Goal: Information Seeking & Learning: Learn about a topic

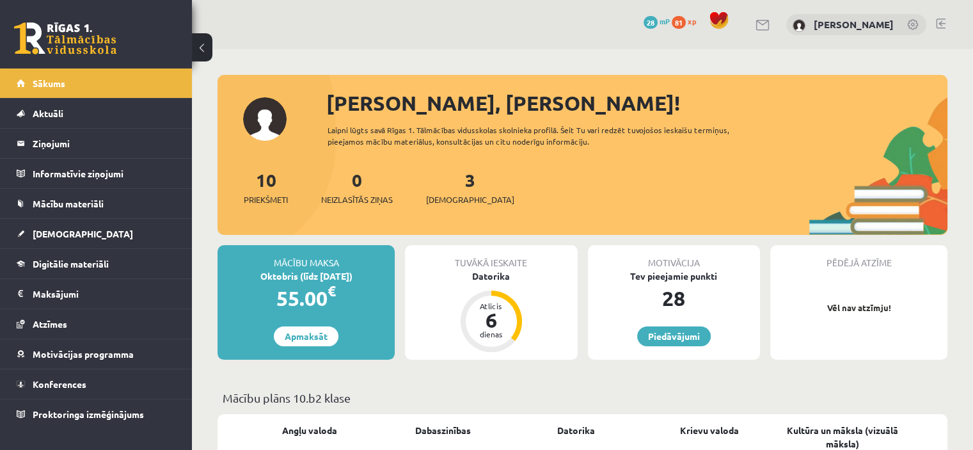
click at [502, 263] on div "Tuvākā ieskaite" at bounding box center [491, 257] width 172 height 24
click at [489, 306] on div "Atlicis" at bounding box center [491, 306] width 38 height 8
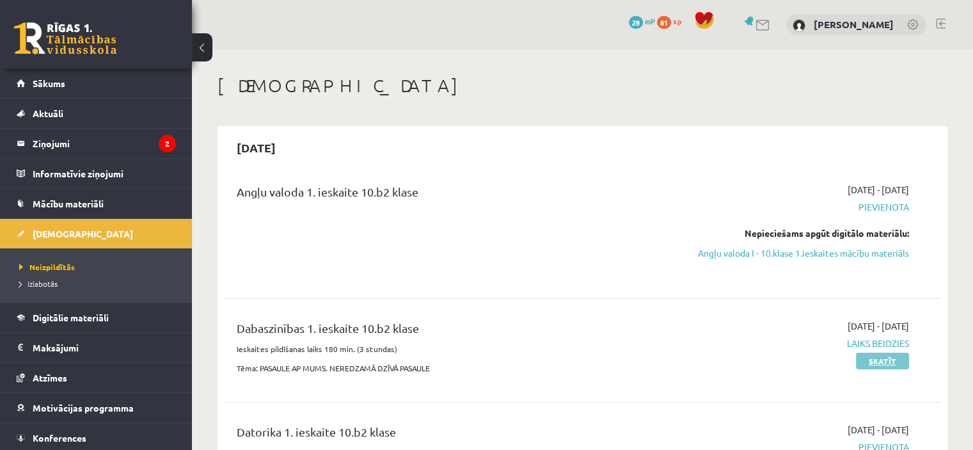
click at [891, 369] on link "Skatīt" at bounding box center [882, 360] width 53 height 17
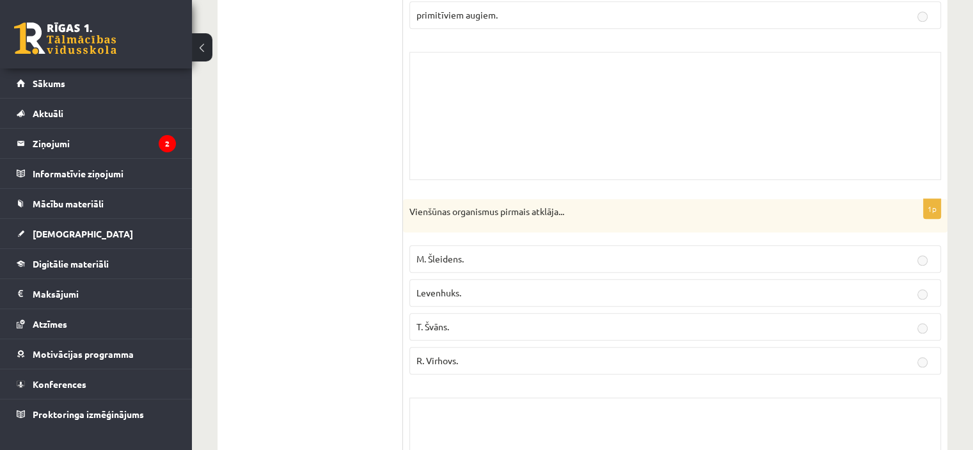
scroll to position [5999, 0]
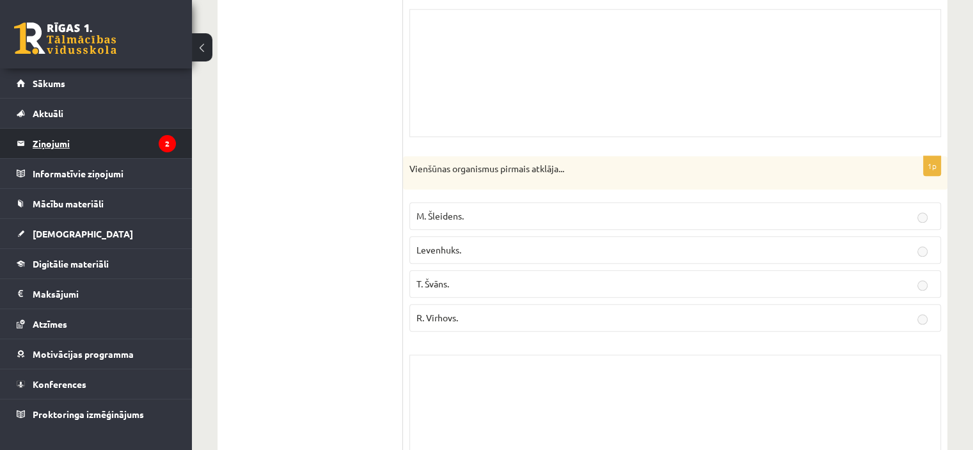
click at [169, 150] on icon "2" at bounding box center [167, 143] width 17 height 17
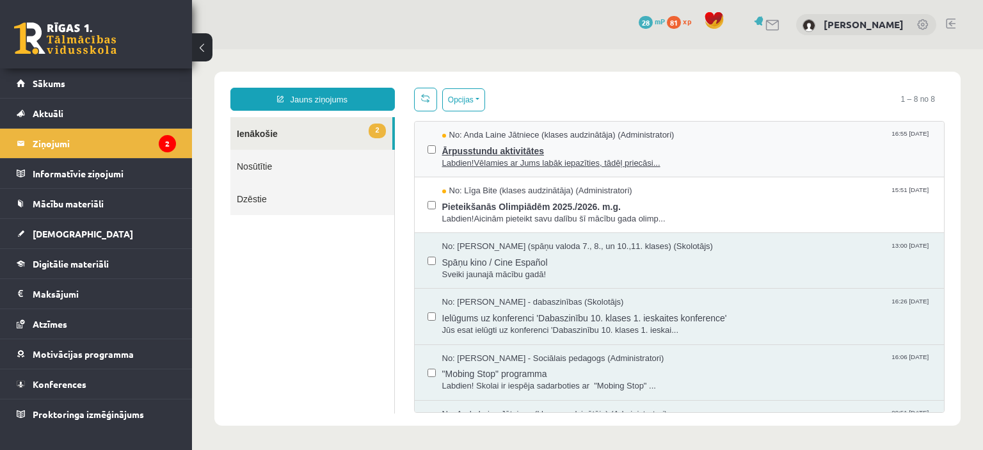
click at [464, 149] on span "Ārpusstundu aktivitātes" at bounding box center [686, 149] width 489 height 16
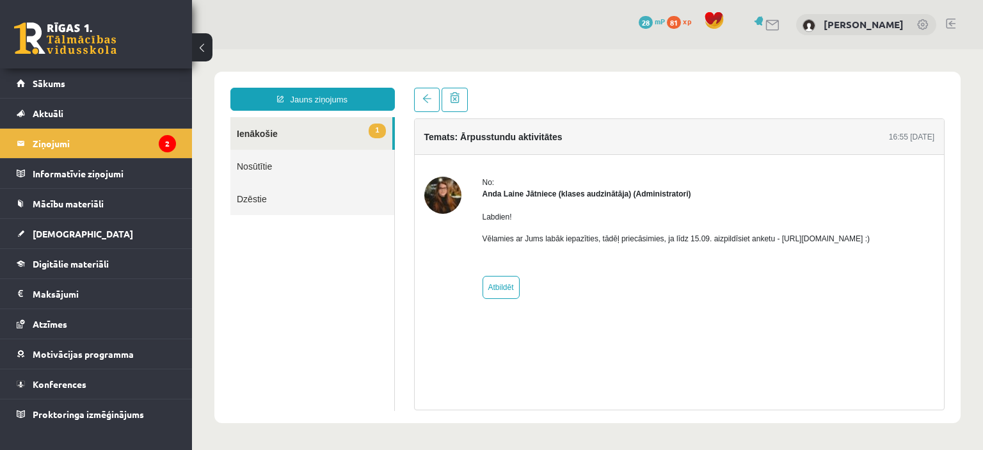
click at [805, 239] on p "Vēlamies ar Jums labāk iepazīties, tādēļ priecāsimies, ja līdz 15.09. aizpildīs…" at bounding box center [676, 239] width 388 height 12
click at [841, 235] on p "Vēlamies ar Jums labāk iepazīties, tādēļ priecāsimies, ja līdz 15.09. aizpildīs…" at bounding box center [676, 239] width 388 height 12
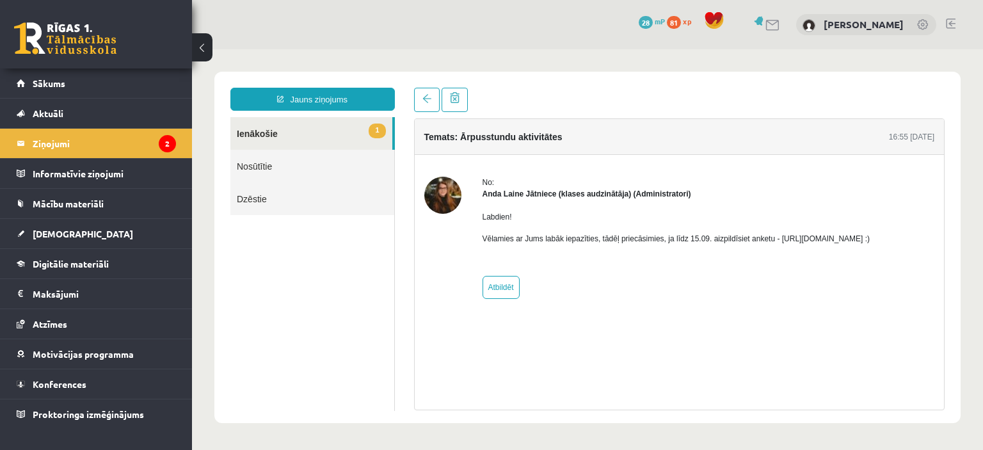
click at [841, 235] on p "Vēlamies ar Jums labāk iepazīties, tādēļ priecāsimies, ja līdz 15.09. aizpildīs…" at bounding box center [676, 239] width 388 height 12
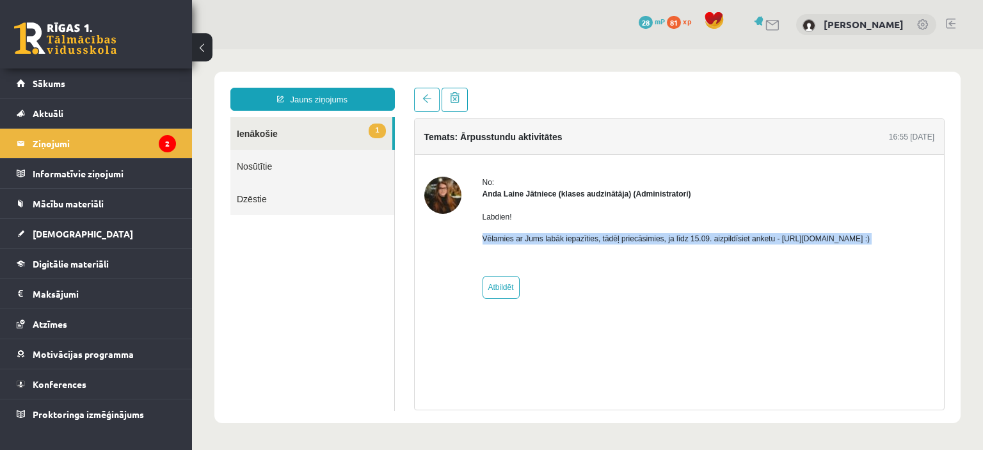
click at [841, 235] on p "Vēlamies ar Jums labāk iepazīties, tādēļ priecāsimies, ja līdz 15.09. aizpildīs…" at bounding box center [676, 239] width 388 height 12
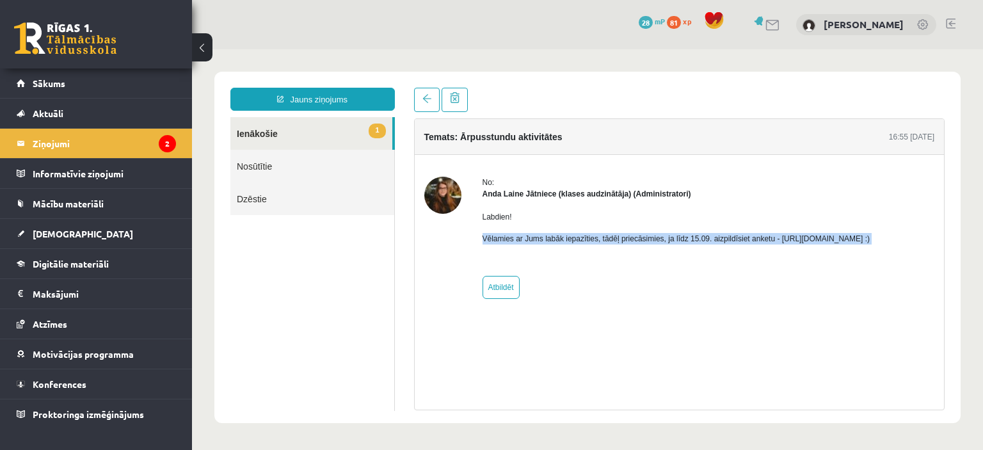
click at [841, 235] on p "Vēlamies ar Jums labāk iepazīties, tādēļ priecāsimies, ja līdz 15.09. aizpildīs…" at bounding box center [676, 239] width 388 height 12
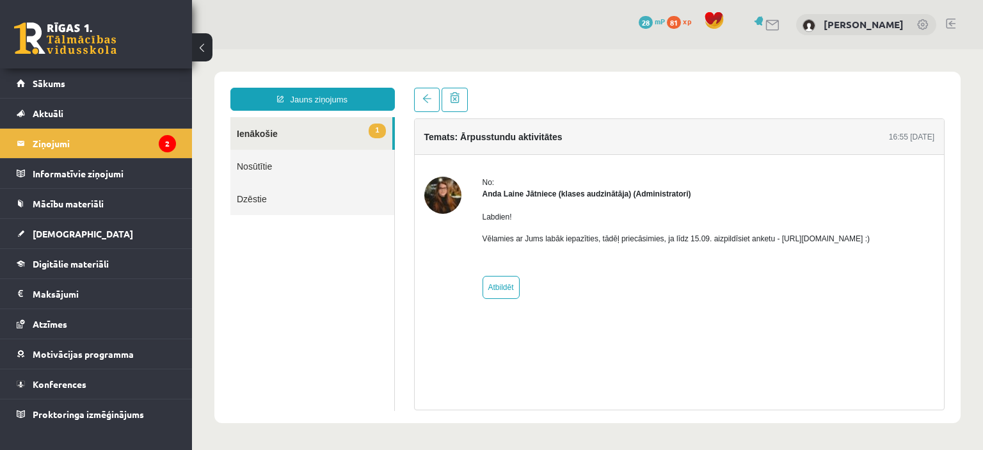
click at [795, 286] on div "No: Anda Laine Jātniece (klases audzinātāja) (Administratori) Labdien! Vēlamies…" at bounding box center [676, 238] width 388 height 122
click at [772, 237] on p "Vēlamies ar Jums labāk iepazīties, tādēļ priecāsimies, ja līdz 15.09. aizpildīs…" at bounding box center [676, 239] width 388 height 12
click at [870, 235] on p "Vēlamies ar Jums labāk iepazīties, tādēļ priecāsimies, ja līdz 15.09. aizpildīs…" at bounding box center [676, 239] width 388 height 12
drag, startPoint x: 905, startPoint y: 235, endPoint x: 783, endPoint y: 239, distance: 122.3
click at [783, 239] on p "Vēlamies ar Jums labāk iepazīties, tādēļ priecāsimies, ja līdz 15.09. aizpildīs…" at bounding box center [676, 239] width 388 height 12
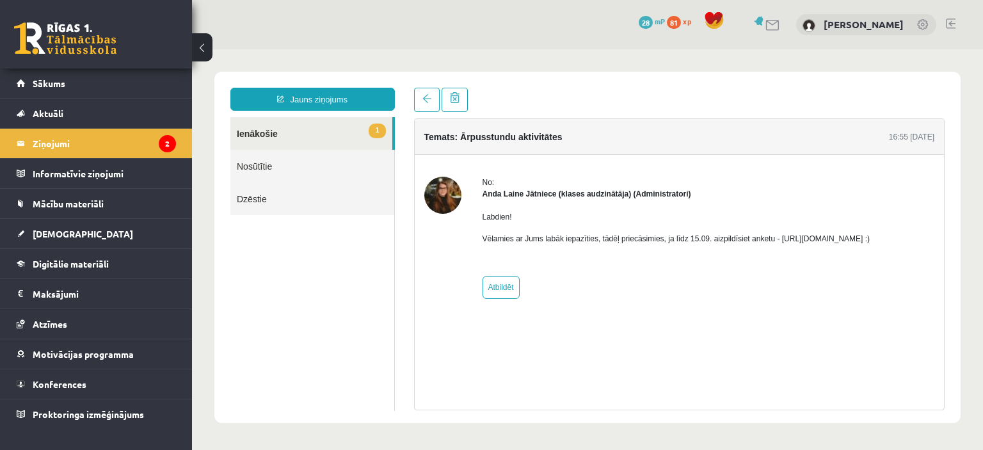
click at [796, 300] on div "No: Anda Laine Jātniece (klases audzinātāja) (Administratori) Labdien! Vēlamies…" at bounding box center [680, 238] width 530 height 166
drag, startPoint x: 920, startPoint y: 236, endPoint x: 773, endPoint y: 237, distance: 147.1
click at [773, 237] on div "No: Anda Laine Jātniece (klases audzinātāja) (Administratori) Labdien! Vēlamies…" at bounding box center [679, 238] width 510 height 122
copy p "https://forms.gle/mVxkUEapGFxHM7hU7 :)"
click at [704, 277] on div "No: Anda Laine Jātniece (klases audzinātāja) (Administratori) Labdien! Vēlamies…" at bounding box center [676, 238] width 388 height 122
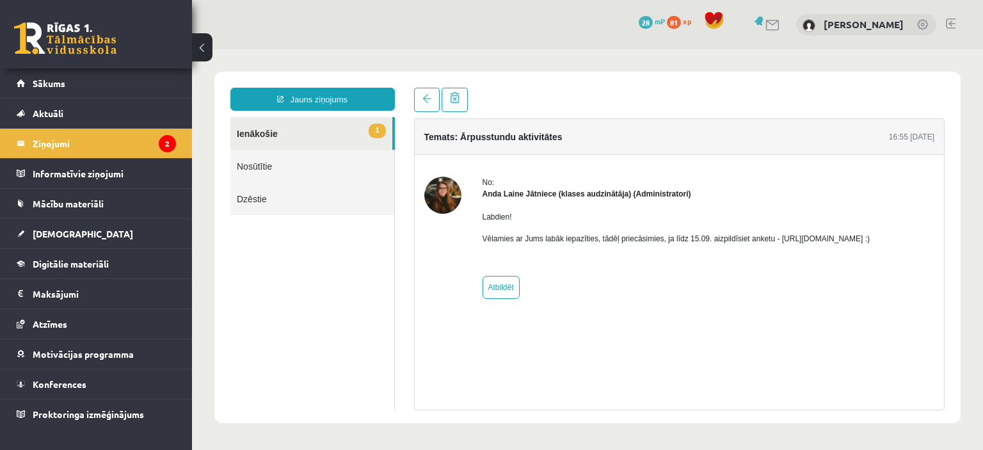
drag, startPoint x: 908, startPoint y: 239, endPoint x: 896, endPoint y: 227, distance: 16.7
click at [870, 227] on div "Labdien! Vēlamies ar Jums labāk iepazīties, tādēļ priecāsimies, ja līdz 15.09. …" at bounding box center [676, 233] width 388 height 67
click at [870, 234] on p "Vēlamies ar Jums labāk iepazīties, tādēļ priecāsimies, ja līdz 15.09. aizpildīs…" at bounding box center [676, 239] width 388 height 12
click at [870, 233] on p "Vēlamies ar Jums labāk iepazīties, tādēļ priecāsimies, ja līdz 15.09. aizpildīs…" at bounding box center [676, 239] width 388 height 12
click at [870, 235] on p "Vēlamies ar Jums labāk iepazīties, tādēļ priecāsimies, ja līdz 15.09. aizpildīs…" at bounding box center [676, 239] width 388 height 12
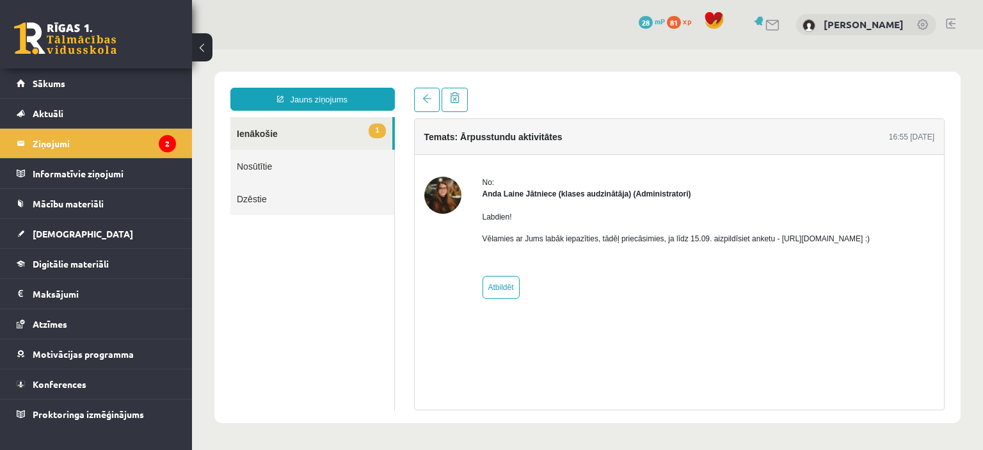
drag, startPoint x: 912, startPoint y: 235, endPoint x: 773, endPoint y: 235, distance: 138.8
click at [773, 235] on p "Vēlamies ar Jums labāk iepazīties, tādēļ priecāsimies, ja līdz 15.09. aizpildīs…" at bounding box center [676, 239] width 388 height 12
copy p "https://forms.gle/mVxkUEapGFxHM7hU7"
click at [290, 130] on link "1 Ienākošie" at bounding box center [311, 133] width 162 height 33
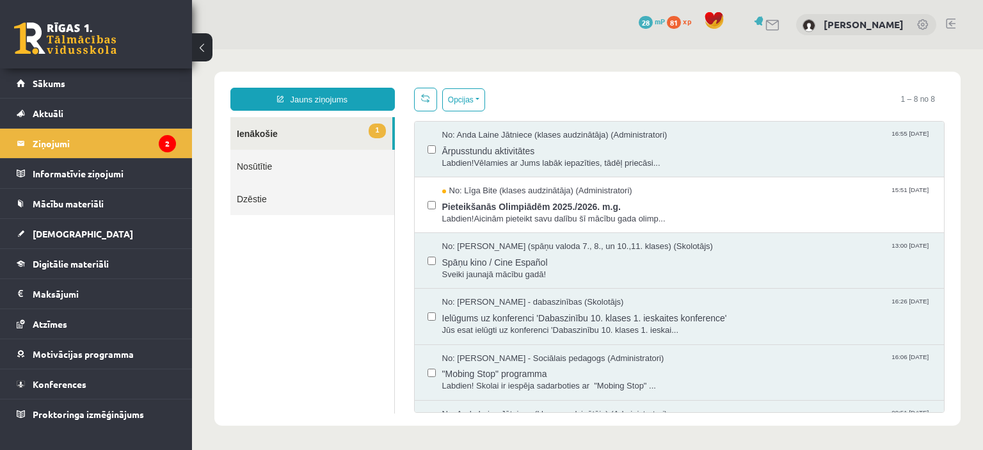
click at [290, 130] on link "1 Ienākošie" at bounding box center [311, 133] width 162 height 33
click at [466, 152] on span "Ārpusstundu aktivitātes" at bounding box center [686, 149] width 489 height 16
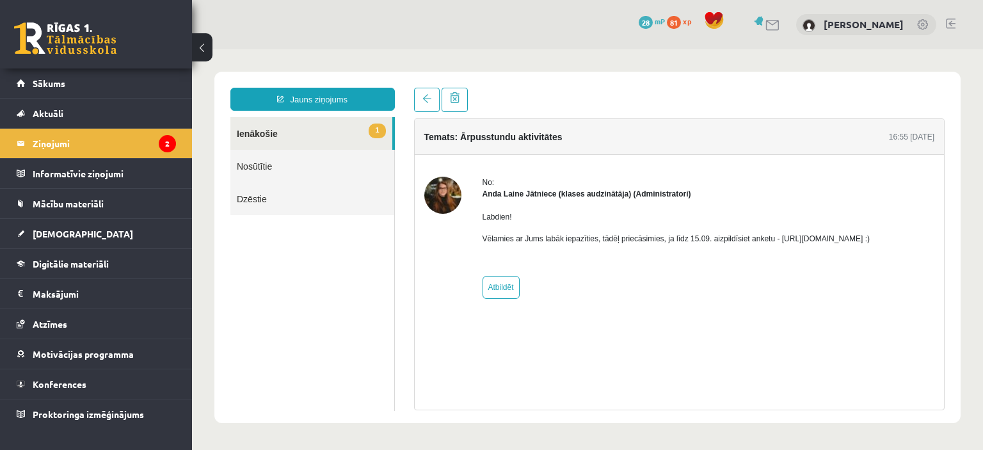
click at [244, 129] on link "1 Ienākošie" at bounding box center [311, 133] width 162 height 33
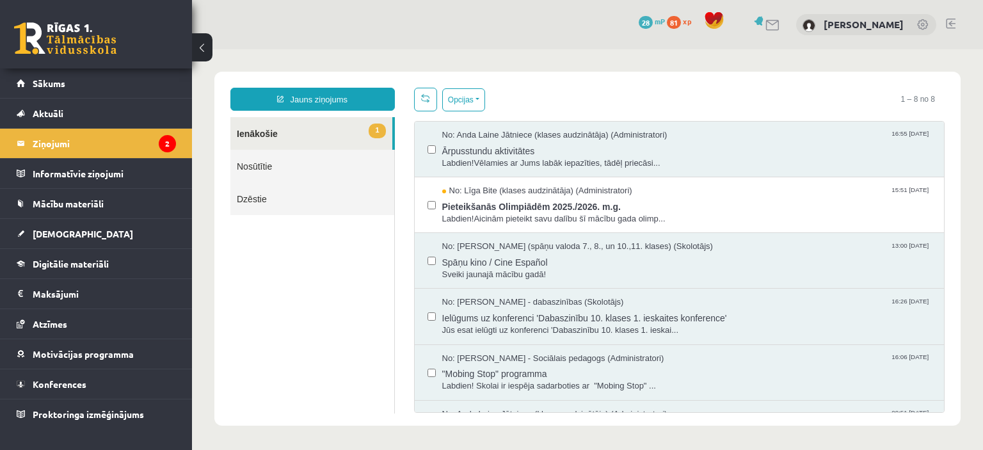
click at [244, 129] on link "1 Ienākošie" at bounding box center [311, 133] width 162 height 33
click at [537, 194] on span "No: Līga Bite (klases audzinātāja) (Administratori)" at bounding box center [537, 191] width 190 height 12
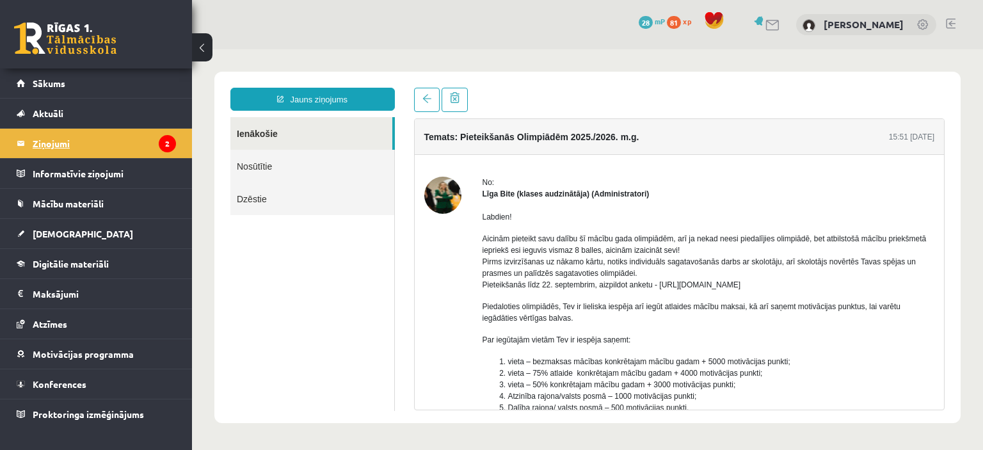
click at [77, 143] on legend "Ziņojumi 2" at bounding box center [104, 143] width 143 height 29
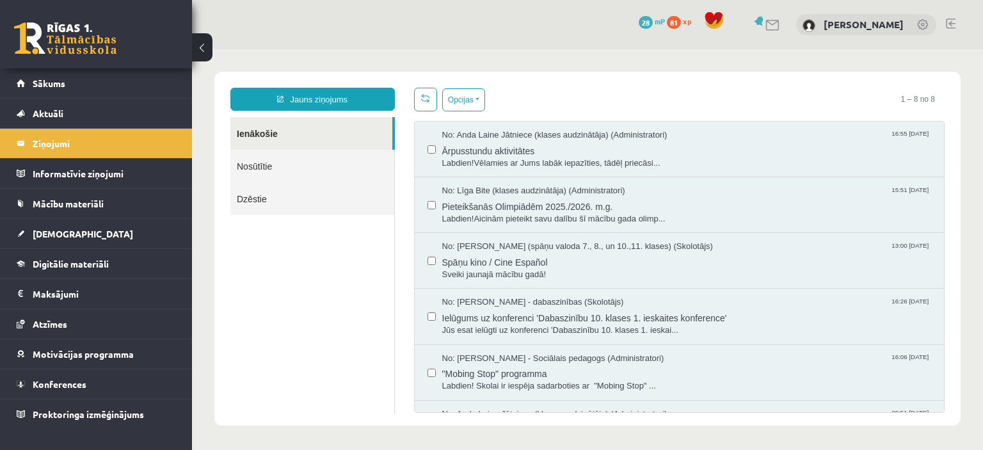
click at [251, 166] on link "Nosūtītie" at bounding box center [312, 166] width 164 height 33
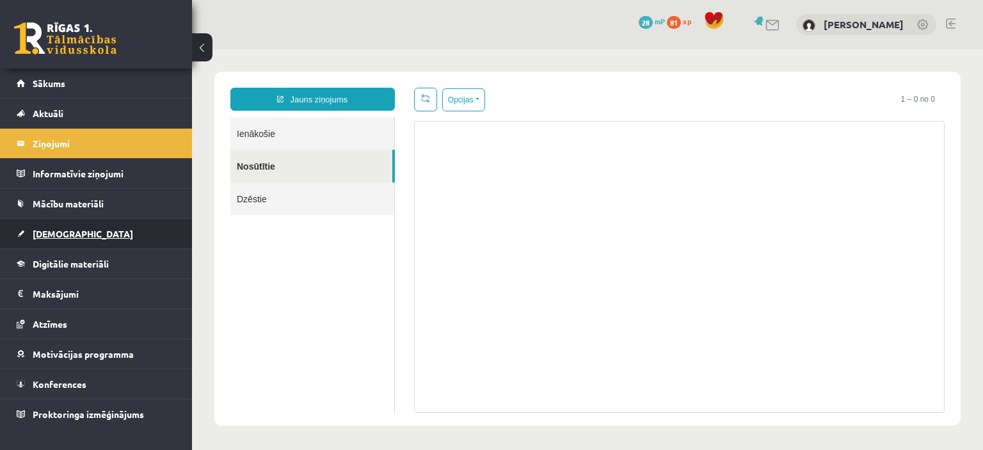
click at [58, 235] on span "[DEMOGRAPHIC_DATA]" at bounding box center [83, 234] width 100 height 12
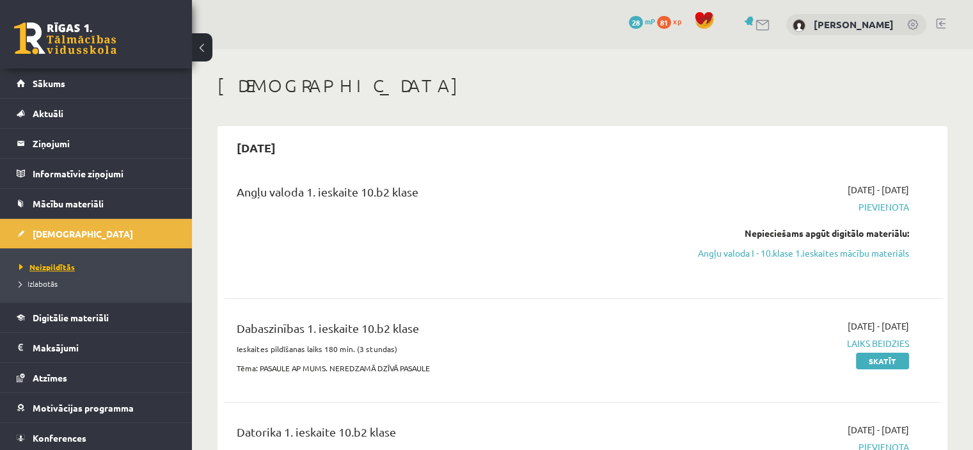
click at [51, 268] on span "Neizpildītās" at bounding box center [47, 267] width 56 height 10
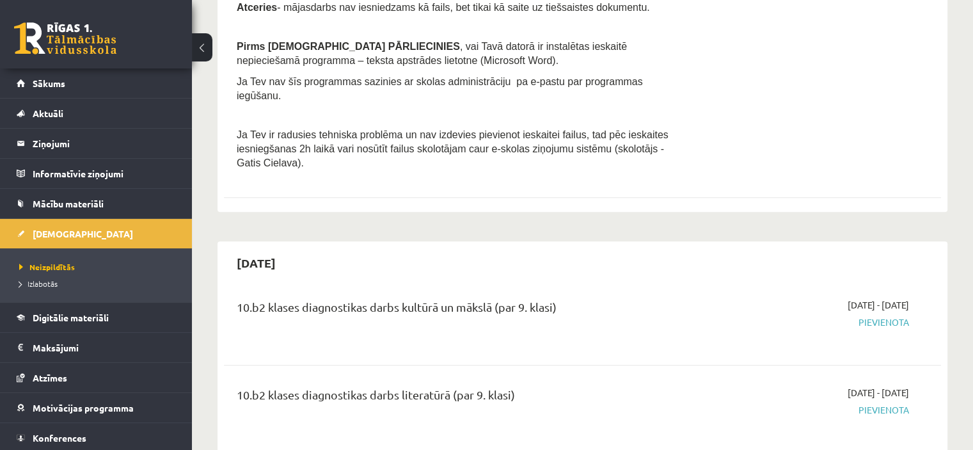
scroll to position [274, 0]
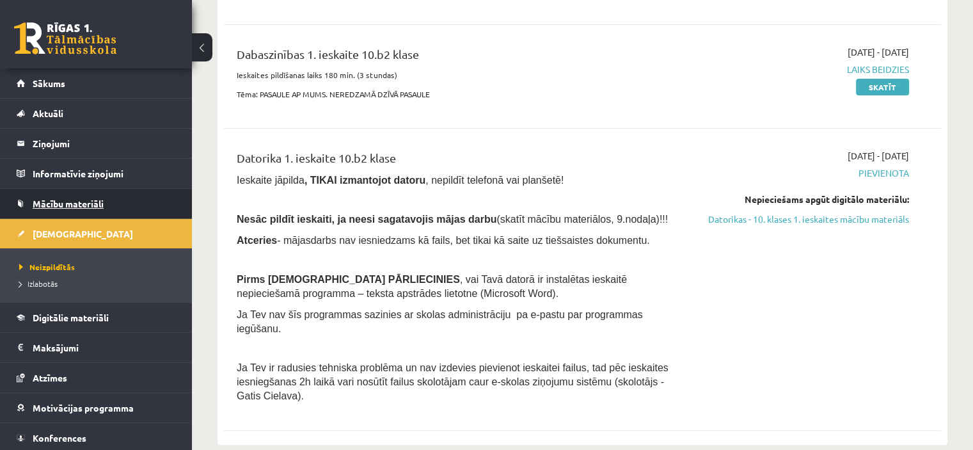
click at [83, 199] on span "Mācību materiāli" at bounding box center [68, 204] width 71 height 12
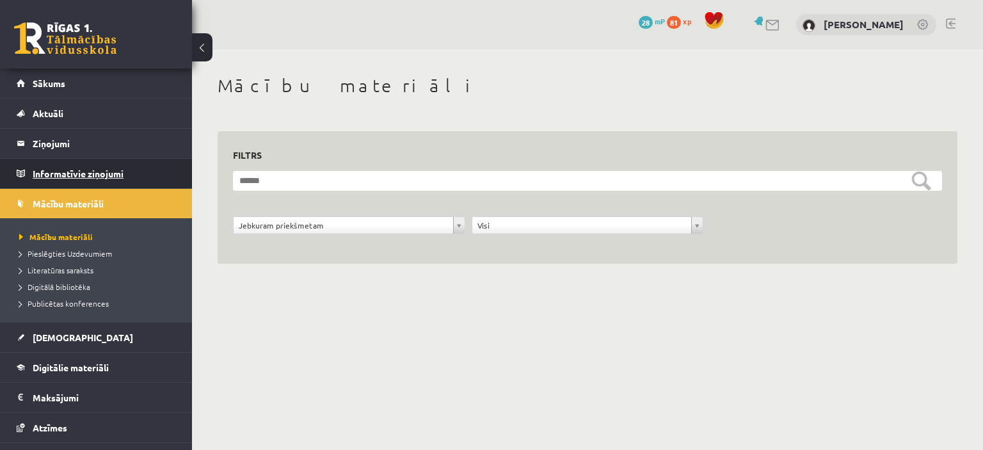
click at [81, 171] on legend "Informatīvie ziņojumi 0" at bounding box center [104, 173] width 143 height 29
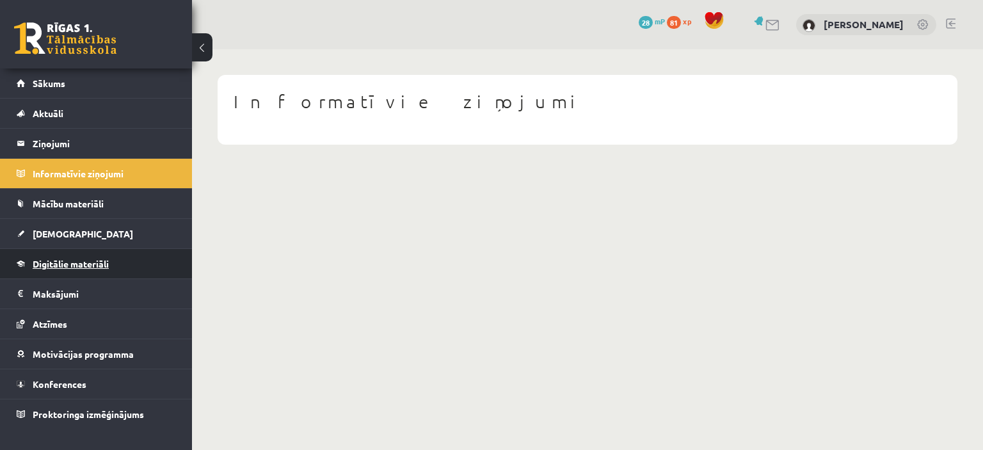
click at [68, 259] on span "Digitālie materiāli" at bounding box center [71, 264] width 76 height 12
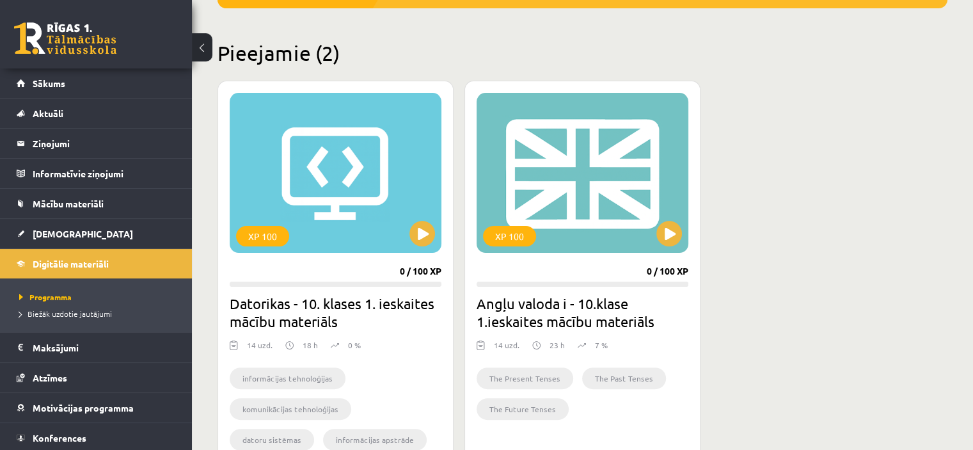
scroll to position [306, 0]
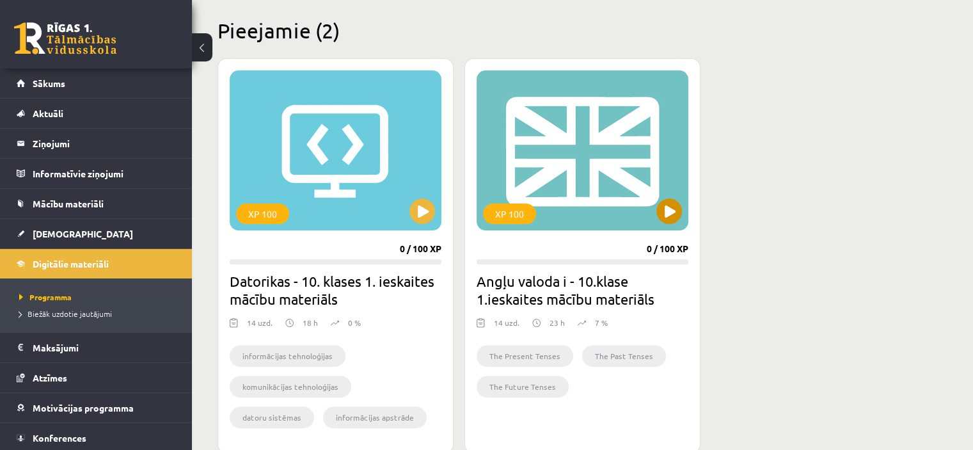
click at [558, 164] on div "XP 100" at bounding box center [583, 150] width 212 height 160
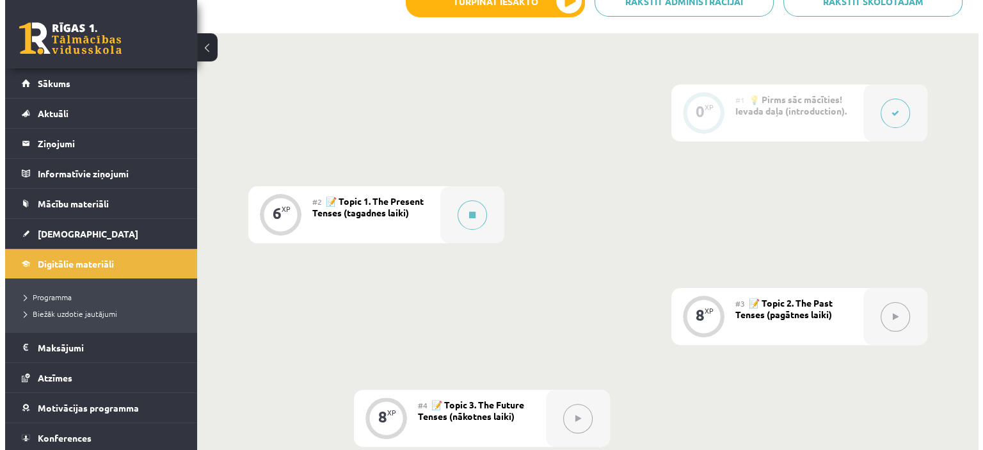
scroll to position [281, 0]
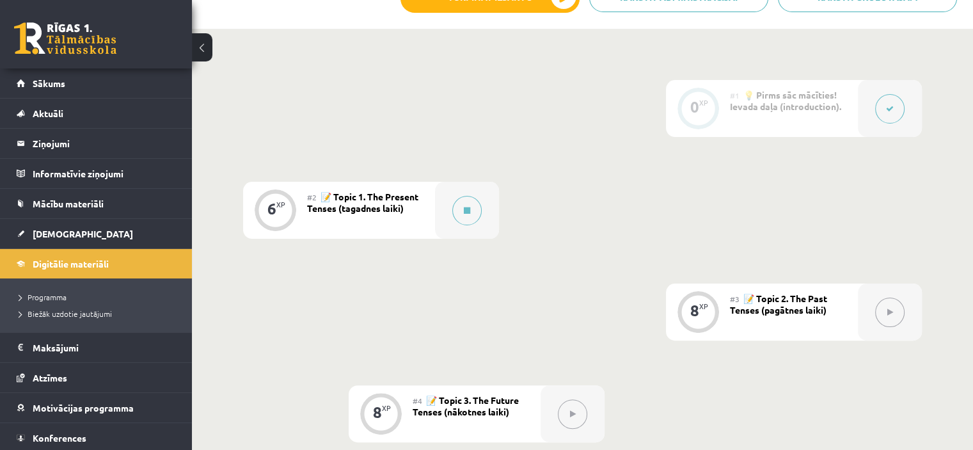
click at [391, 209] on span "📝 Topic 1. The Present Tenses (tagadnes laiki)" at bounding box center [362, 202] width 111 height 23
click at [294, 216] on div "6 XP" at bounding box center [275, 208] width 38 height 38
click at [297, 207] on div "6 XP" at bounding box center [275, 210] width 64 height 57
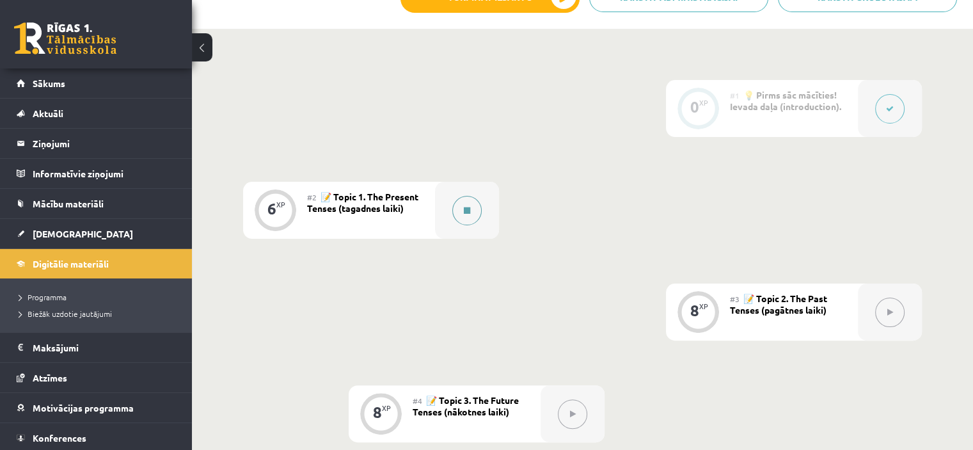
click at [468, 210] on icon at bounding box center [467, 211] width 6 height 8
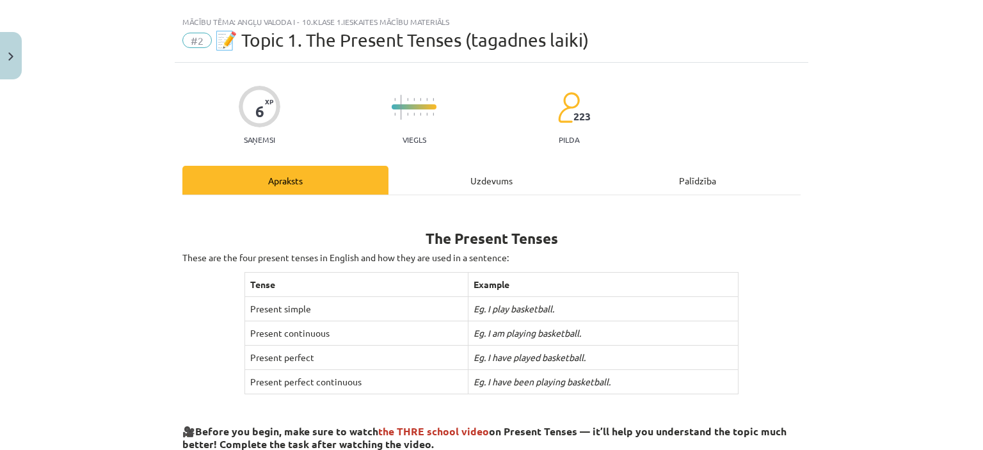
scroll to position [0, 0]
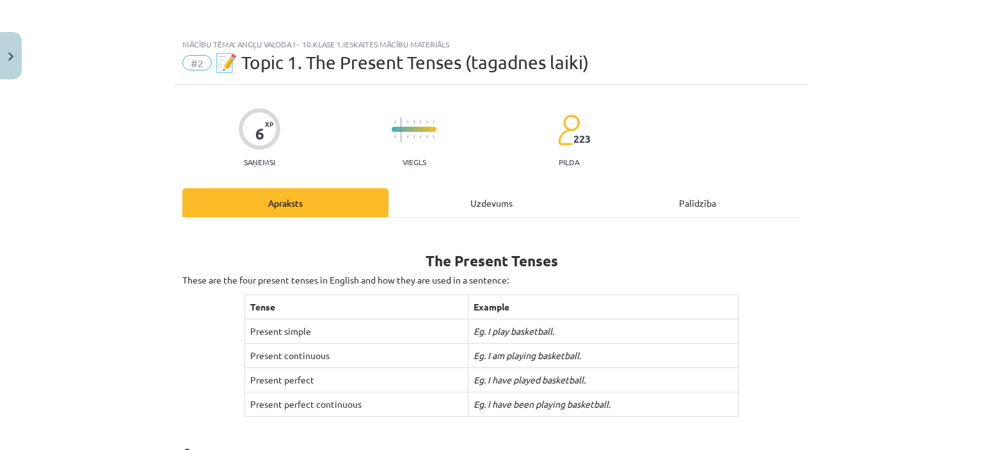
click at [696, 202] on div "Palīdzība" at bounding box center [697, 202] width 206 height 29
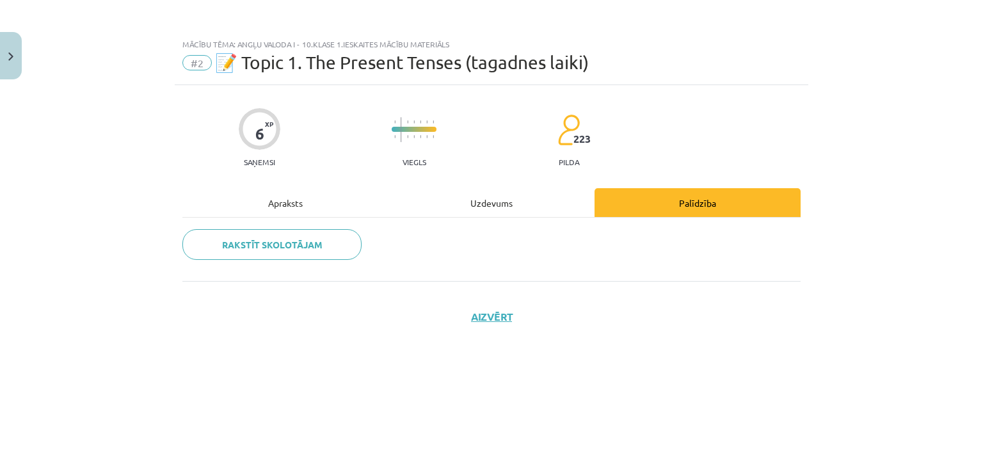
click at [500, 203] on div "Uzdevums" at bounding box center [491, 202] width 206 height 29
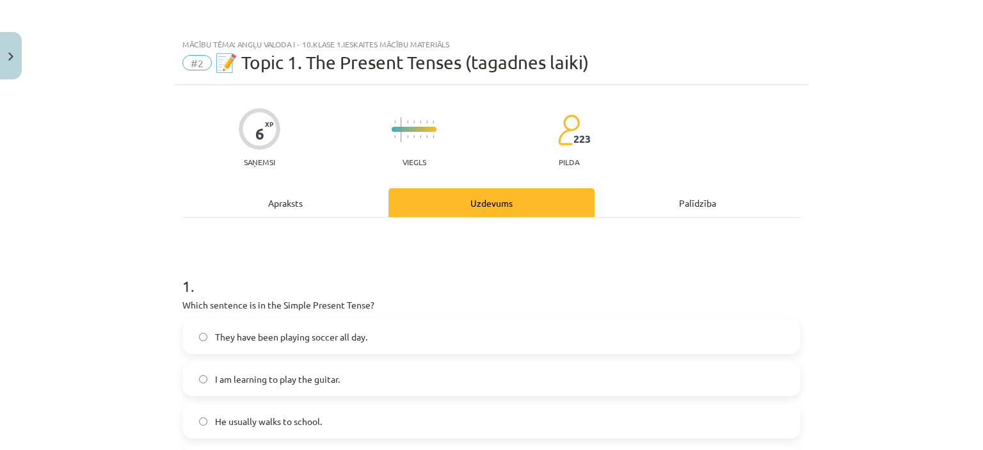
click at [281, 201] on div "Apraksts" at bounding box center [285, 202] width 206 height 29
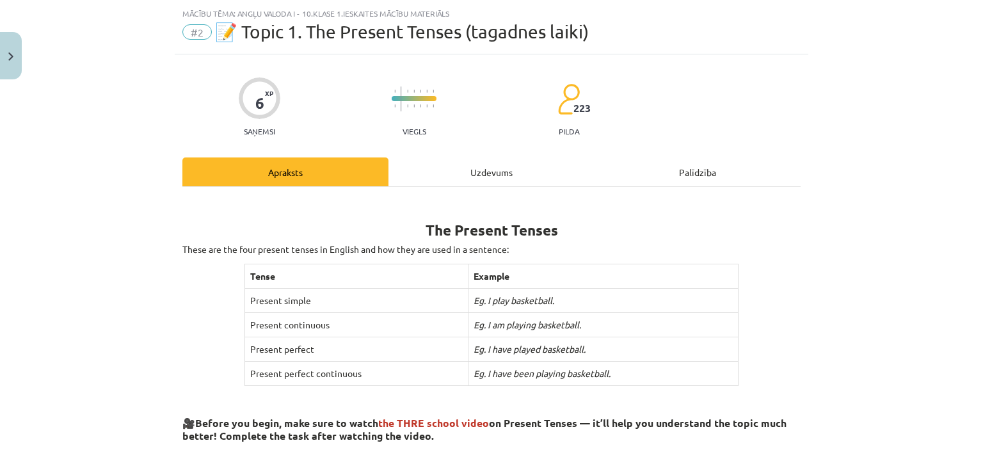
scroll to position [32, 0]
click at [480, 162] on div "Uzdevums" at bounding box center [491, 170] width 206 height 29
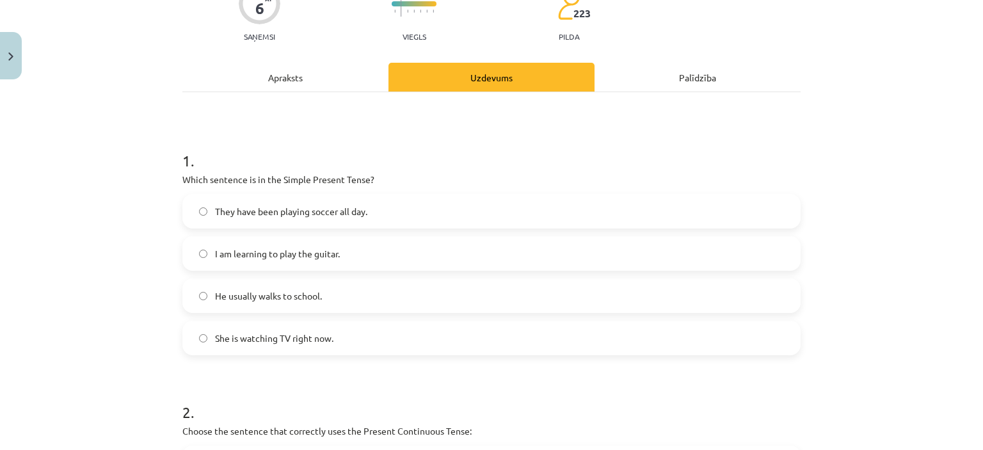
scroll to position [129, 0]
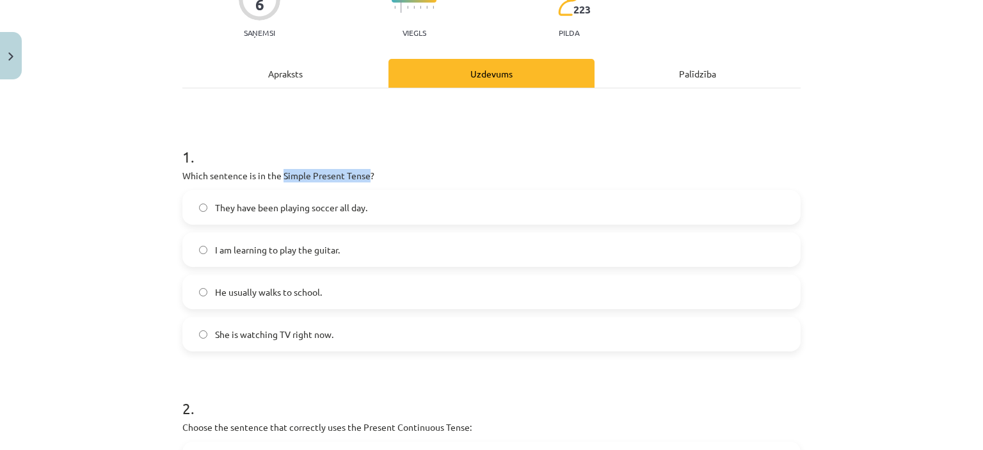
drag, startPoint x: 277, startPoint y: 174, endPoint x: 365, endPoint y: 175, distance: 87.6
click at [365, 175] on p "Which sentence is in the Simple Present Tense?" at bounding box center [491, 175] width 618 height 13
copy p "Simple Present Tense"
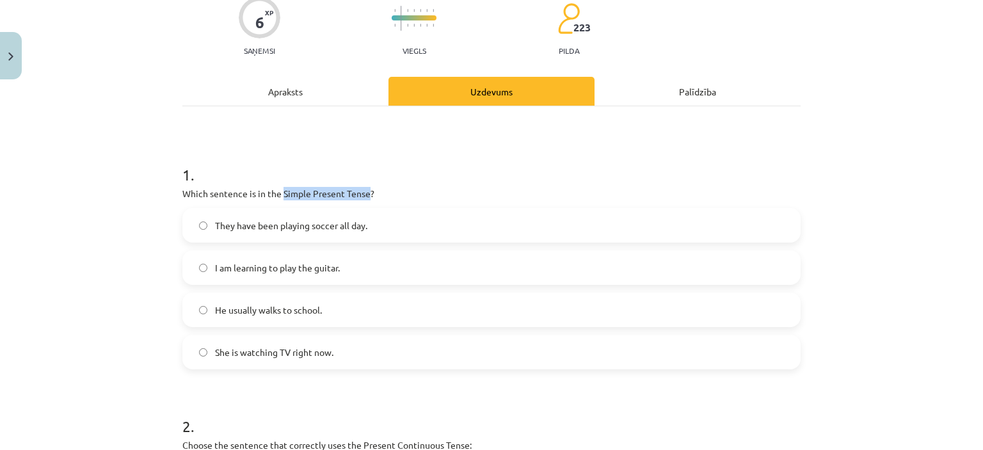
scroll to position [84, 0]
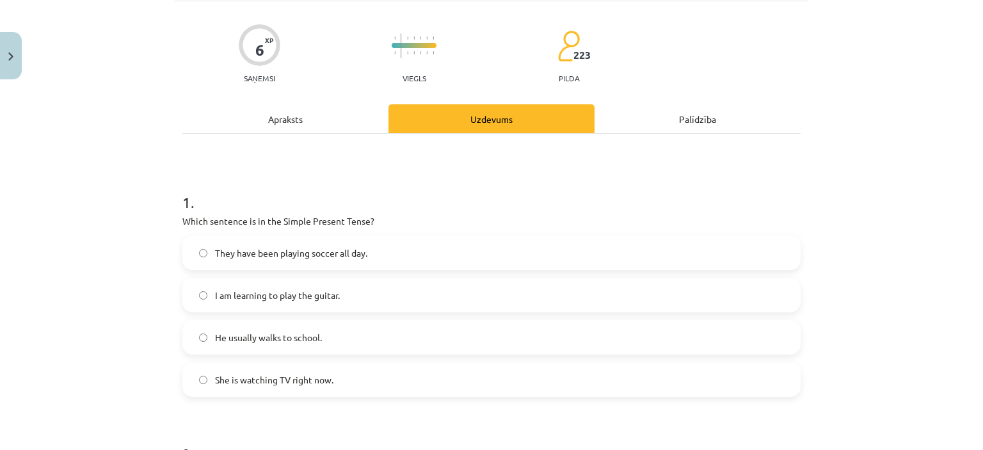
click at [276, 117] on div "Apraksts" at bounding box center [285, 118] width 206 height 29
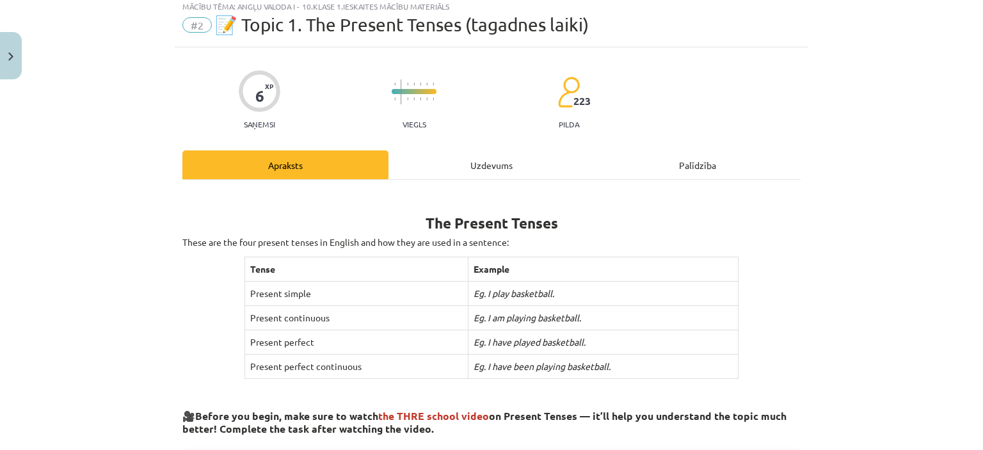
scroll to position [32, 0]
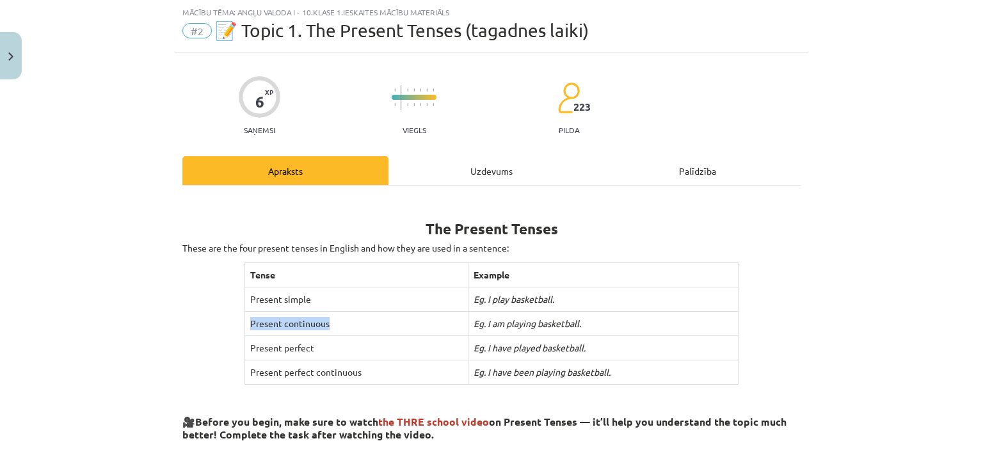
drag, startPoint x: 322, startPoint y: 322, endPoint x: 244, endPoint y: 321, distance: 78.1
click at [244, 321] on td "Present continuous" at bounding box center [355, 324] width 223 height 24
copy td "Present continuous"
click at [327, 164] on div "Apraksts" at bounding box center [285, 170] width 206 height 29
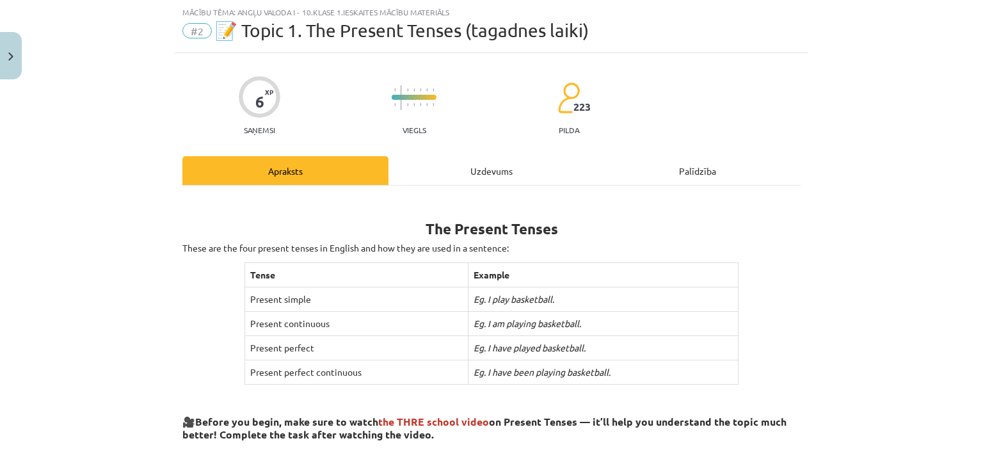
click at [327, 164] on div "Apraksts" at bounding box center [285, 170] width 206 height 29
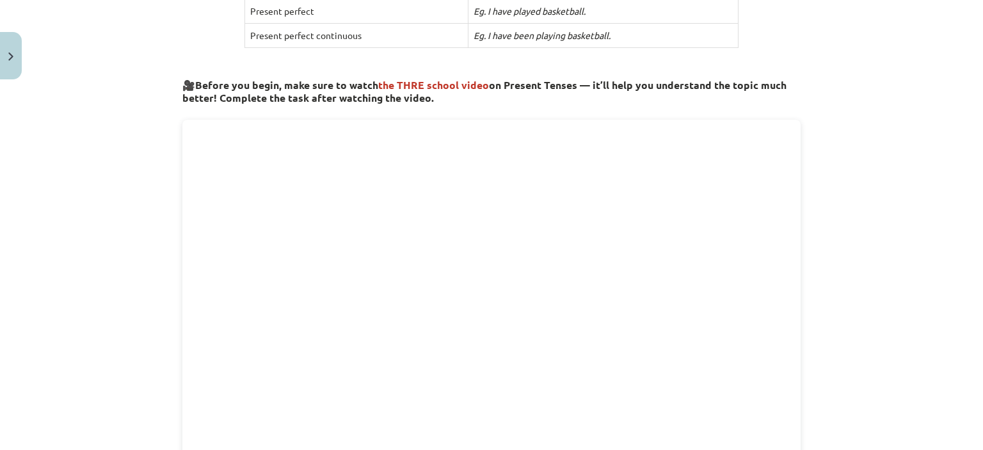
scroll to position [373, 0]
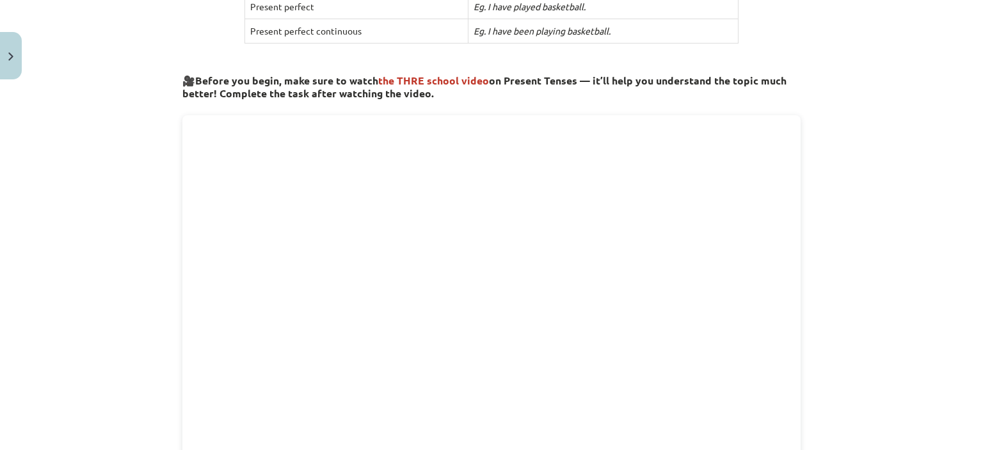
click at [938, 166] on div "Mācību tēma: Angļu valoda i - 10.[PERSON_NAME] 1.ieskaites mācību materiāls #2 …" at bounding box center [491, 225] width 983 height 450
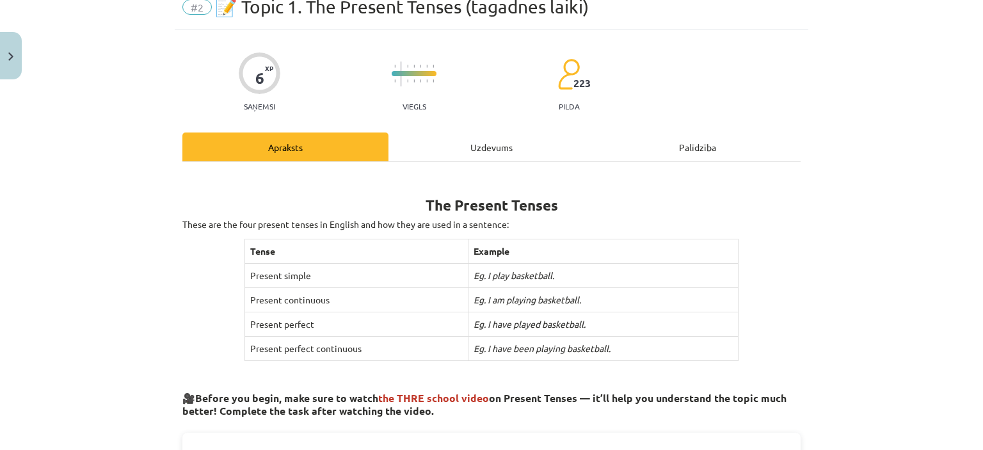
scroll to position [34, 0]
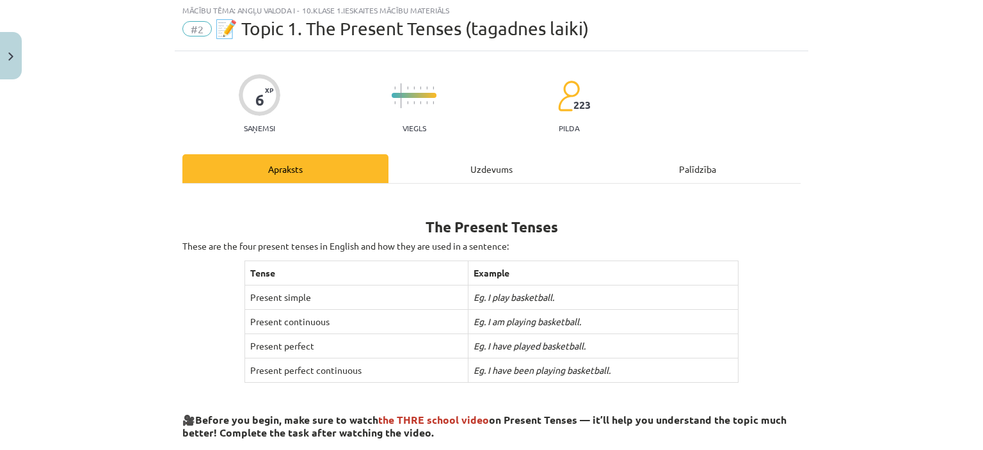
click at [484, 171] on div "Uzdevums" at bounding box center [491, 168] width 206 height 29
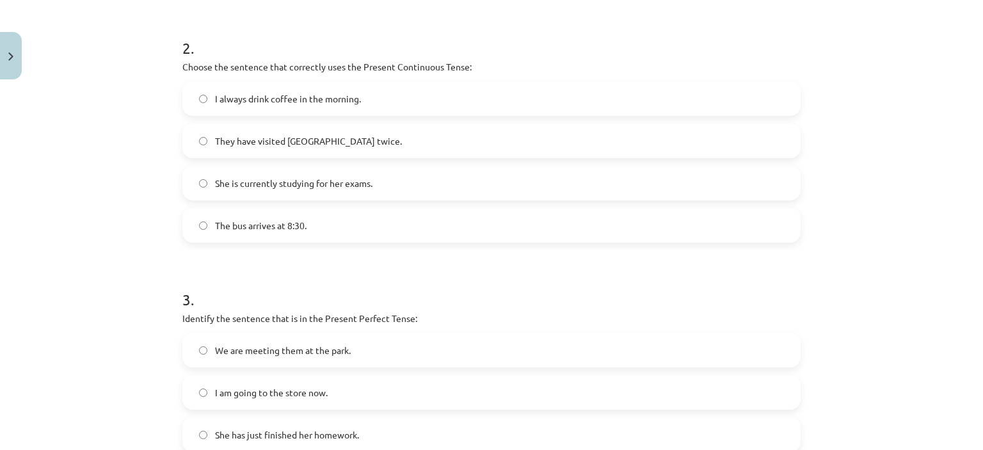
scroll to position [488, 0]
drag, startPoint x: 406, startPoint y: 319, endPoint x: 317, endPoint y: 315, distance: 89.6
click at [317, 315] on p "Identify the sentence that is in the Present Perfect Tense:" at bounding box center [491, 319] width 618 height 13
copy p "Present Perfect Tense"
click at [531, 305] on h1 "3 ." at bounding box center [491, 289] width 618 height 40
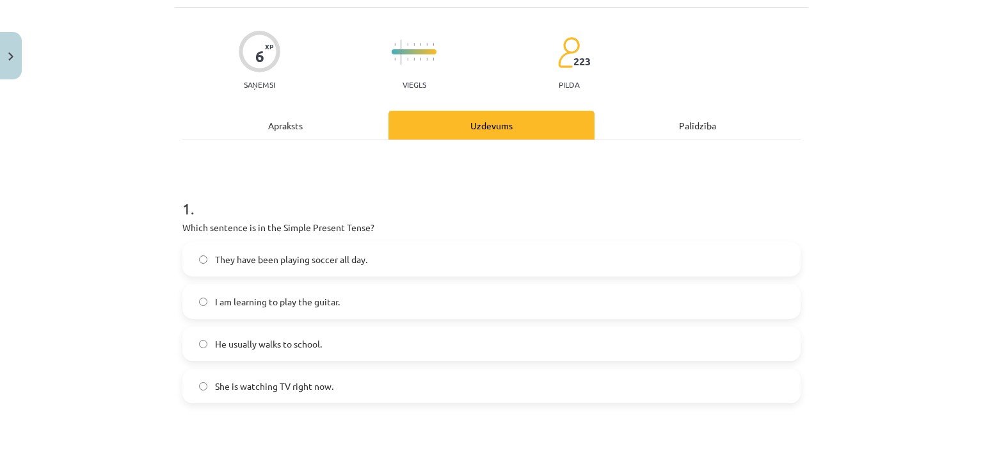
scroll to position [0, 0]
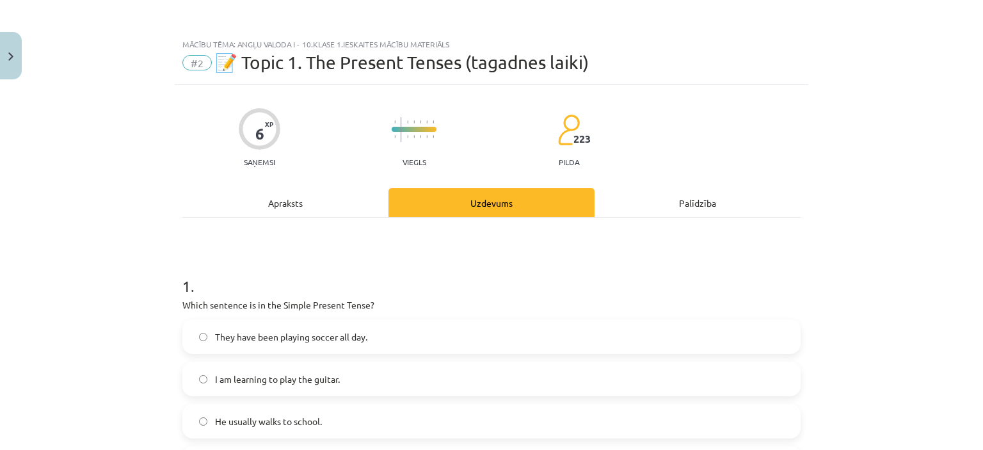
click at [271, 199] on div "Apraksts" at bounding box center [285, 202] width 206 height 29
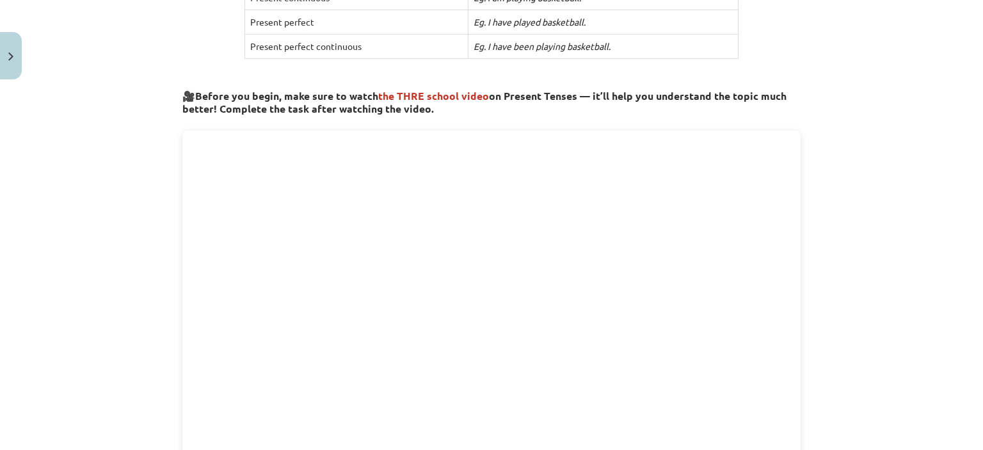
scroll to position [353, 0]
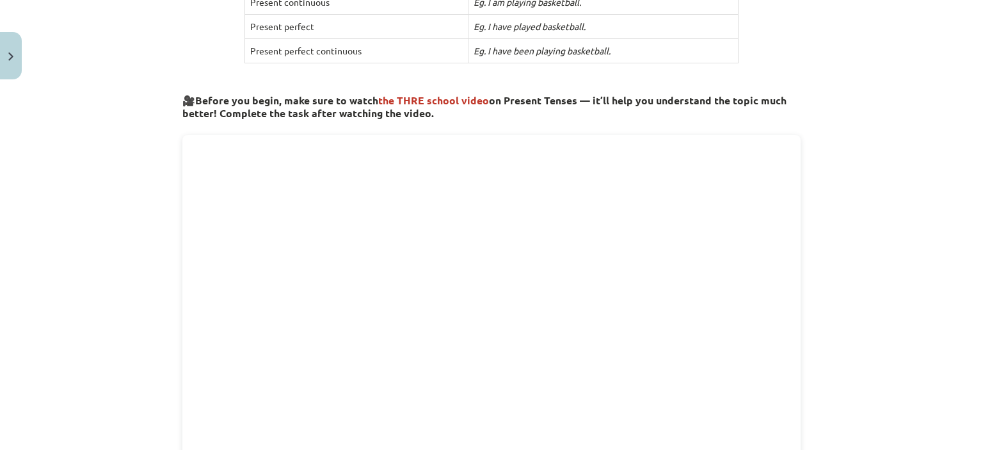
click at [938, 296] on div "Mācību tēma: Angļu valoda i - 10.[PERSON_NAME] 1.ieskaites mācību materiāls #2 …" at bounding box center [491, 225] width 983 height 450
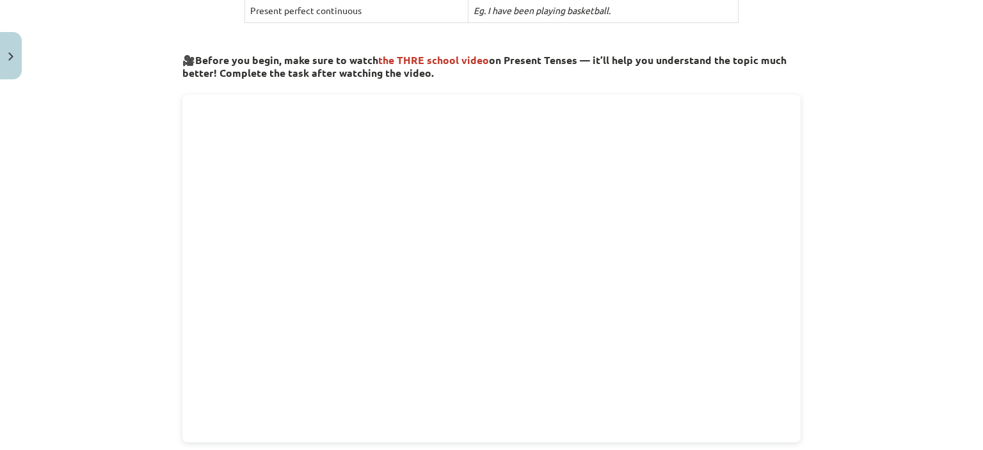
scroll to position [395, 0]
click at [49, 184] on div "Mācību tēma: Angļu valoda i - 10.[PERSON_NAME] 1.ieskaites mācību materiāls #2 …" at bounding box center [491, 225] width 983 height 450
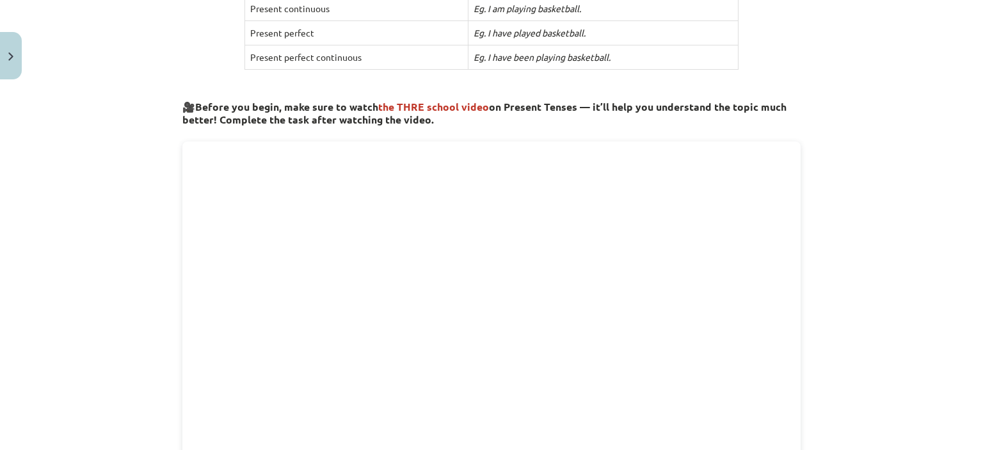
scroll to position [364, 0]
